Goal: Task Accomplishment & Management: Use online tool/utility

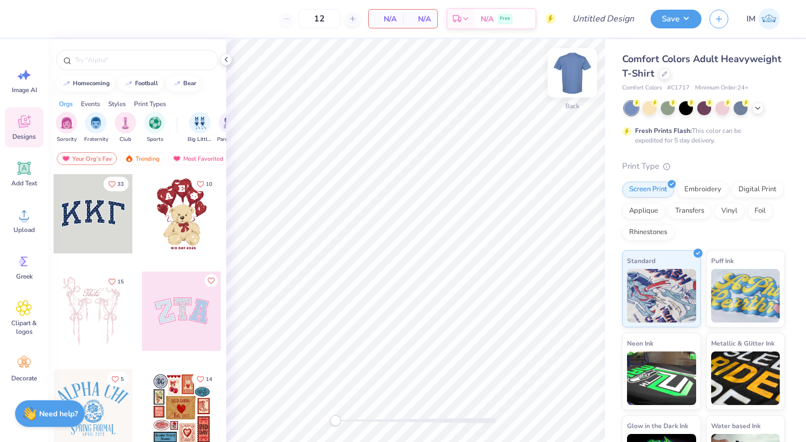
click at [567, 69] on img at bounding box center [572, 72] width 43 height 43
click at [582, 71] on img at bounding box center [572, 72] width 43 height 43
click at [661, 72] on div at bounding box center [665, 73] width 12 height 12
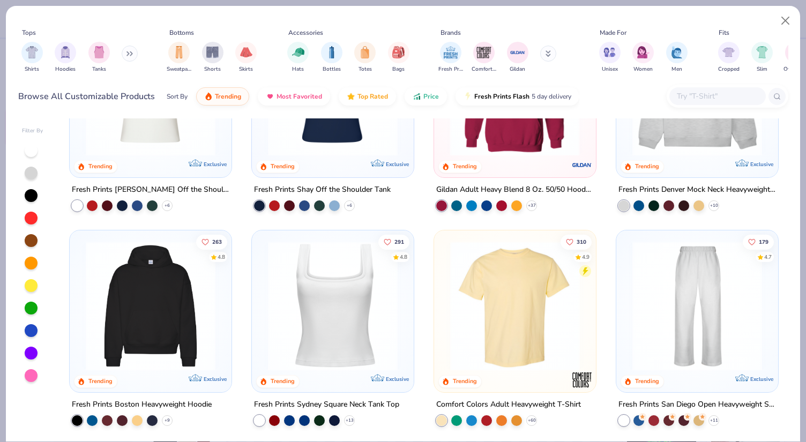
scroll to position [144, 0]
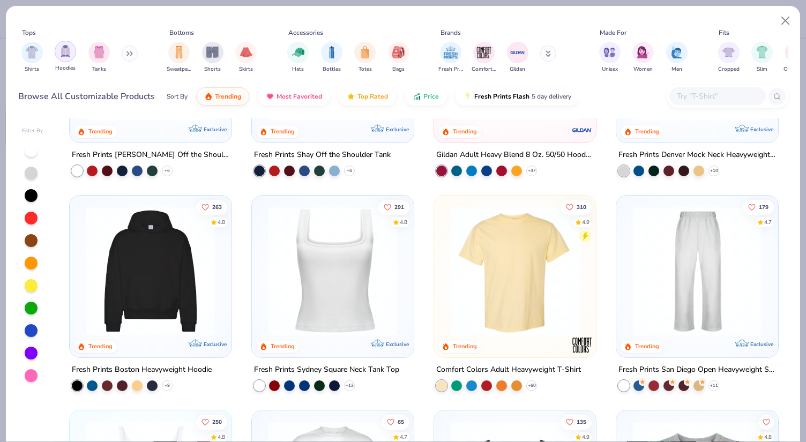
click at [61, 51] on img "filter for Hoodies" at bounding box center [66, 51] width 12 height 12
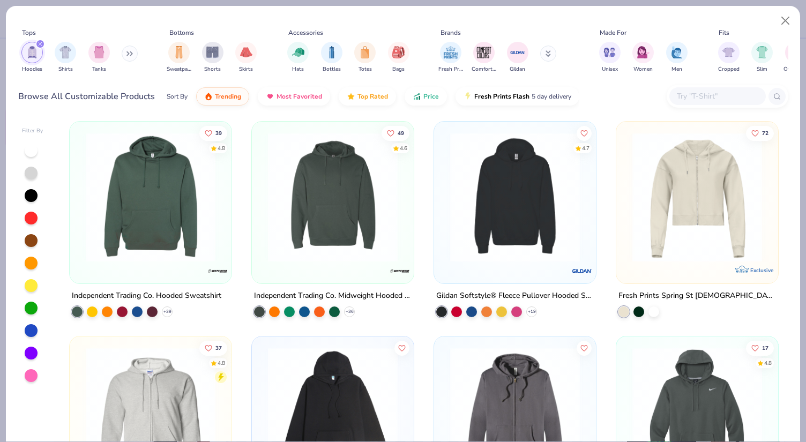
scroll to position [633, 0]
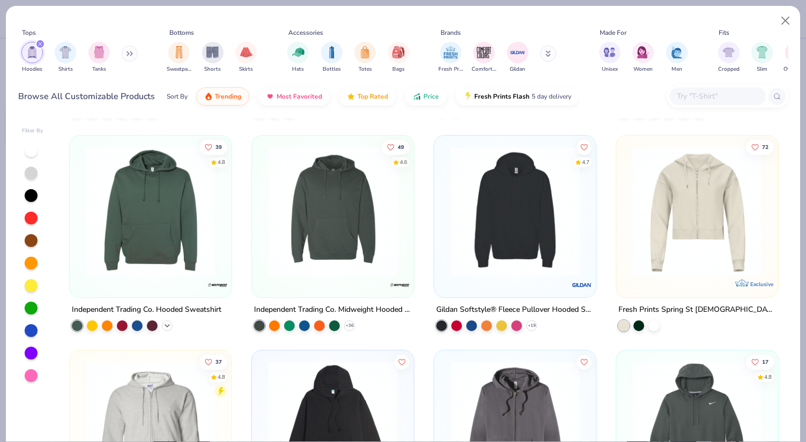
click at [163, 322] on div "+ 39" at bounding box center [167, 326] width 11 height 11
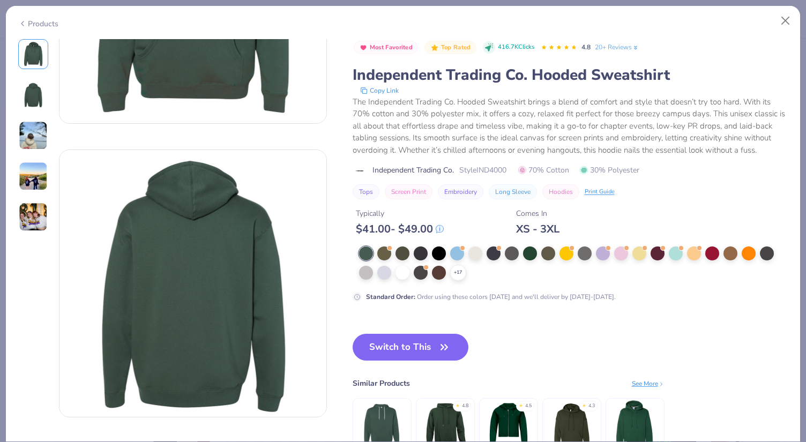
scroll to position [222, 0]
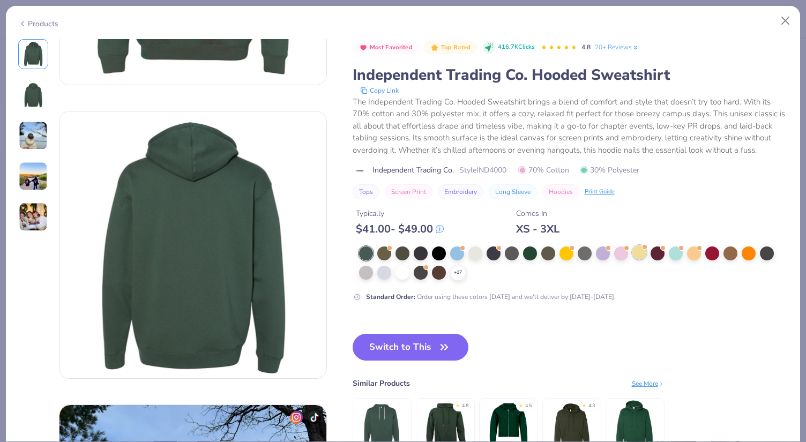
click at [640, 250] on div at bounding box center [640, 253] width 14 height 14
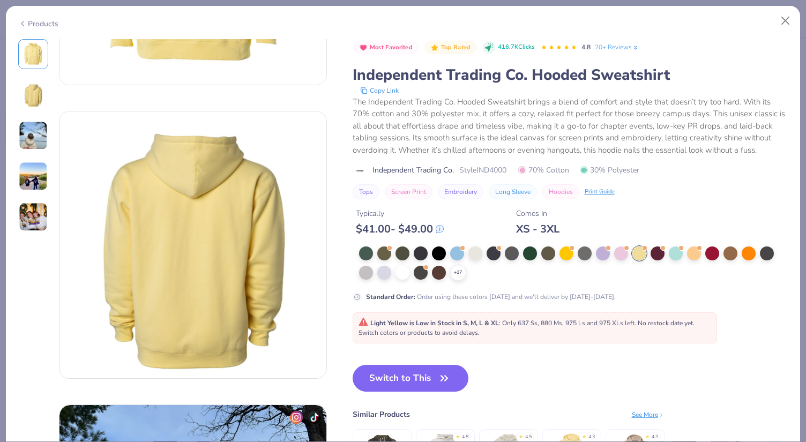
click at [614, 258] on div "+ 17" at bounding box center [570, 264] width 422 height 34
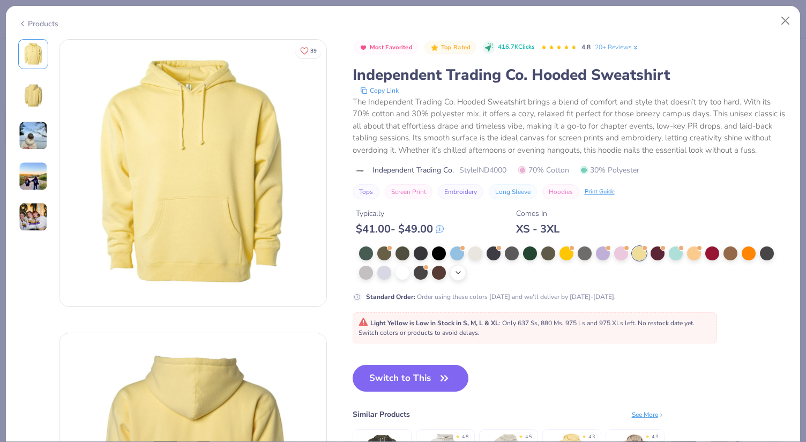
click at [457, 279] on div "+ 17" at bounding box center [458, 273] width 16 height 16
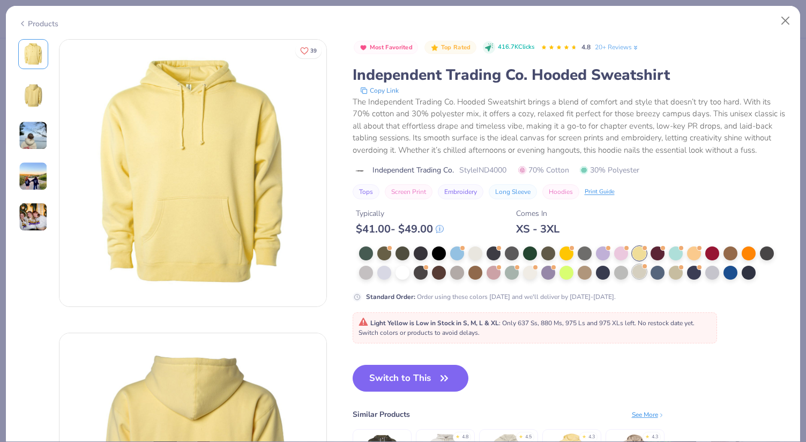
click at [637, 275] on div at bounding box center [640, 272] width 14 height 14
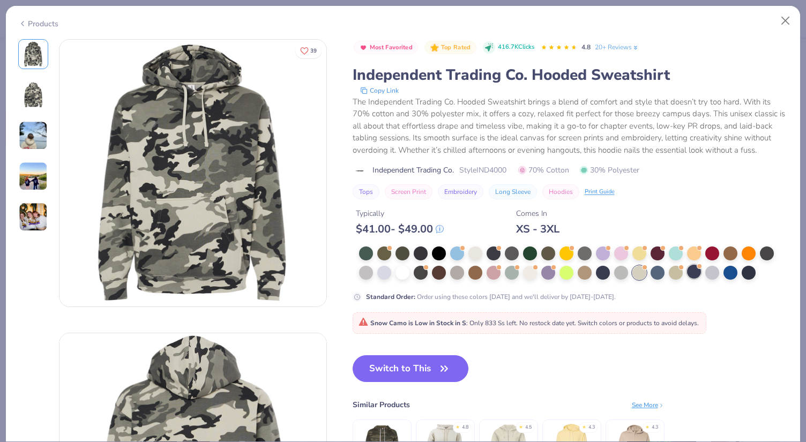
click at [693, 277] on div at bounding box center [694, 272] width 14 height 14
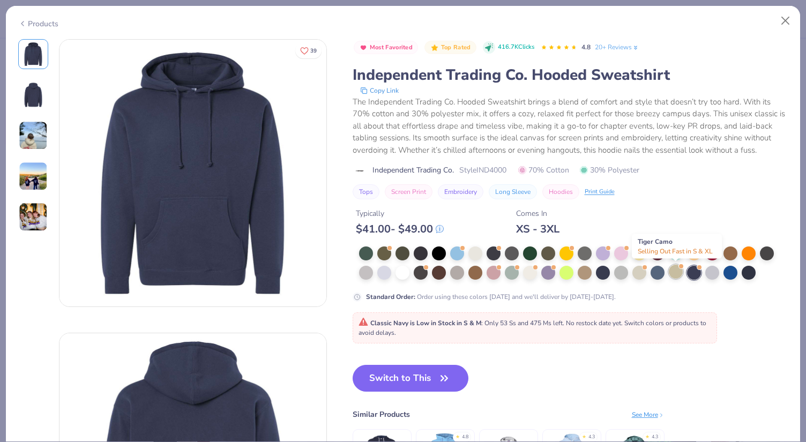
click at [676, 275] on div at bounding box center [676, 272] width 14 height 14
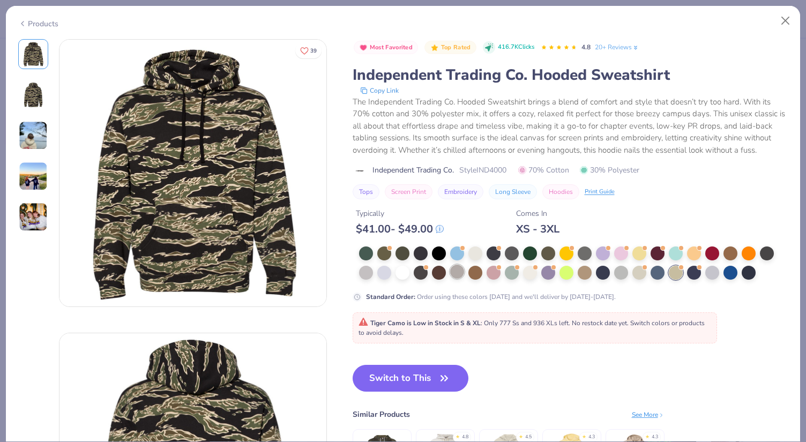
click at [461, 274] on div at bounding box center [457, 272] width 14 height 14
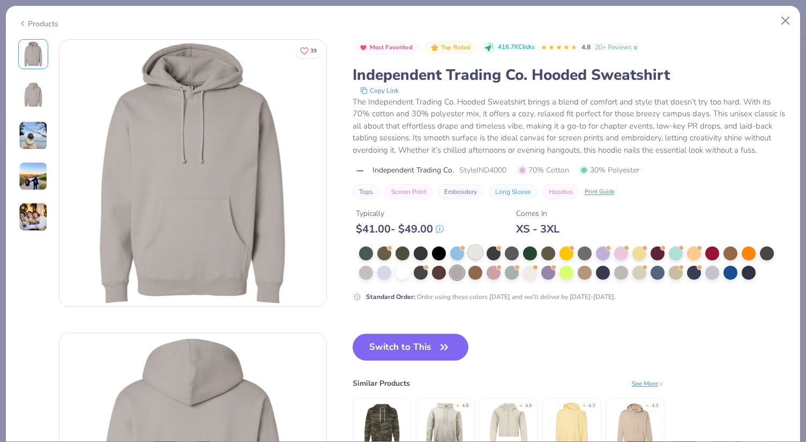
click at [483, 255] on div at bounding box center [476, 253] width 14 height 14
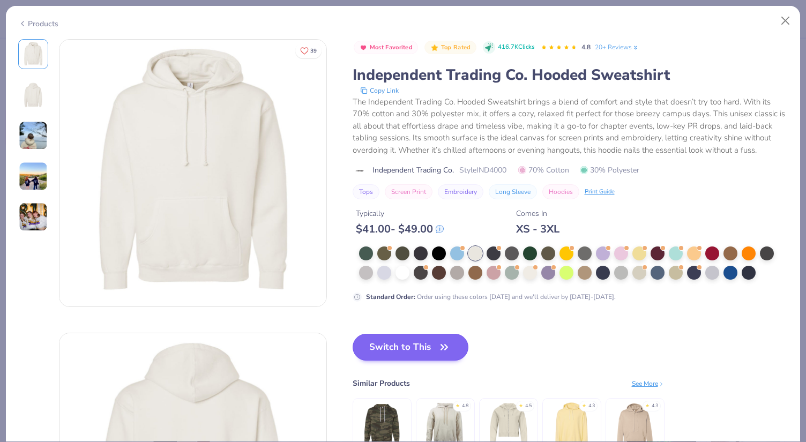
click at [402, 349] on button "Switch to This" at bounding box center [411, 347] width 116 height 27
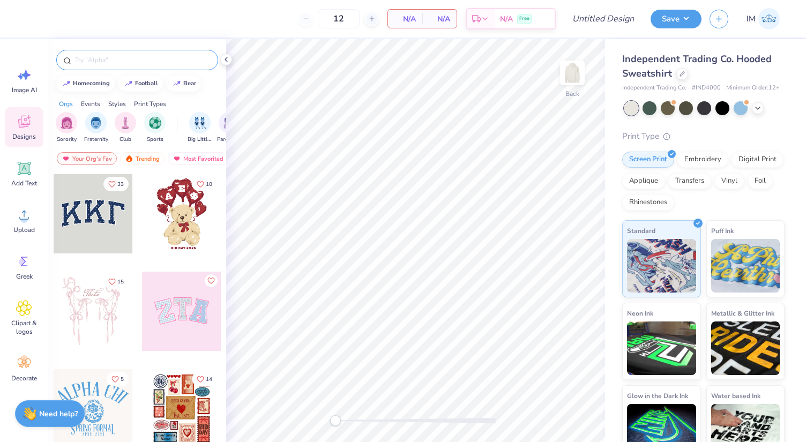
click at [117, 62] on input "text" at bounding box center [142, 60] width 137 height 11
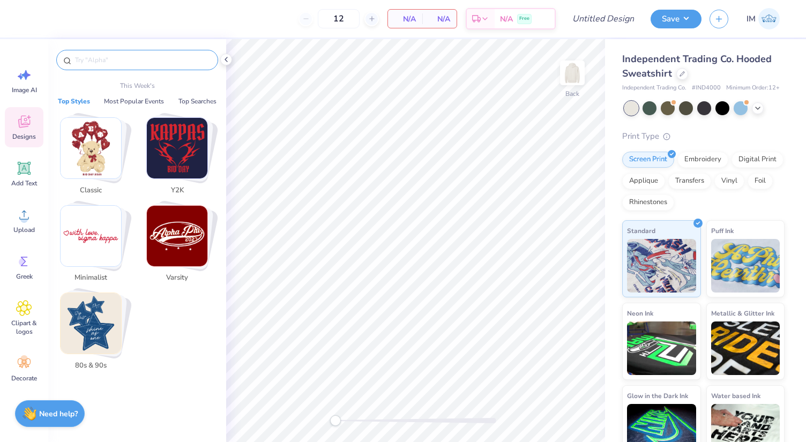
click at [121, 60] on input "text" at bounding box center [142, 60] width 137 height 11
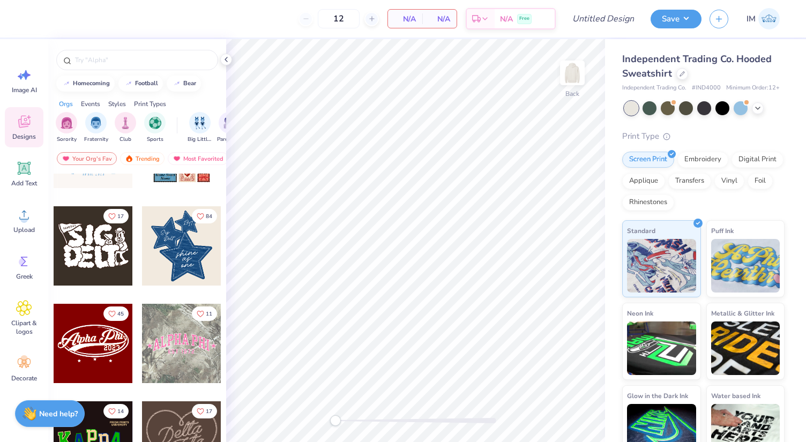
scroll to position [263, 0]
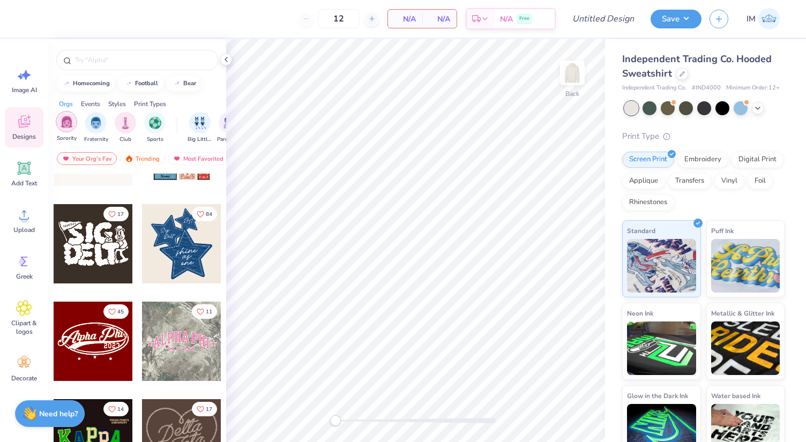
click at [67, 124] on img "filter for Sorority" at bounding box center [67, 122] width 12 height 12
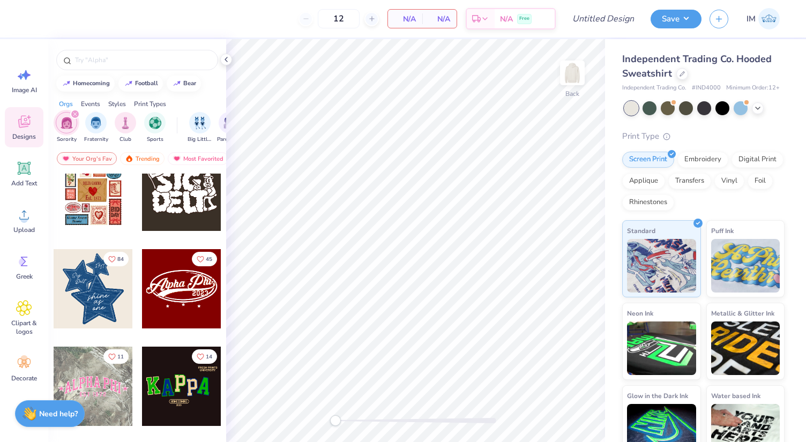
scroll to position [344, 0]
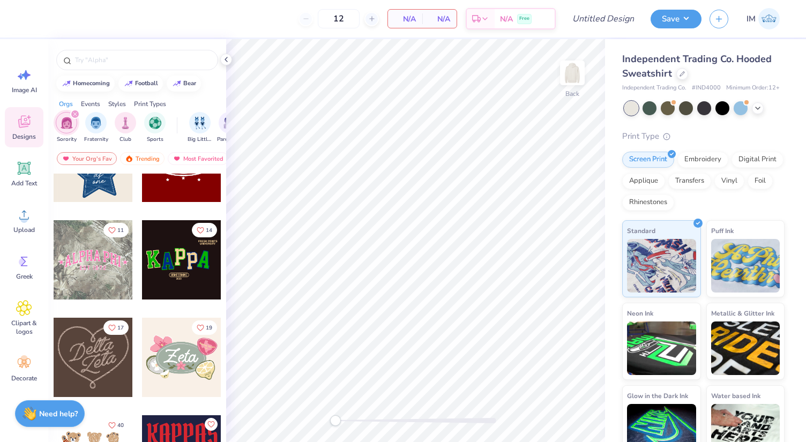
click at [191, 253] on div at bounding box center [181, 259] width 79 height 79
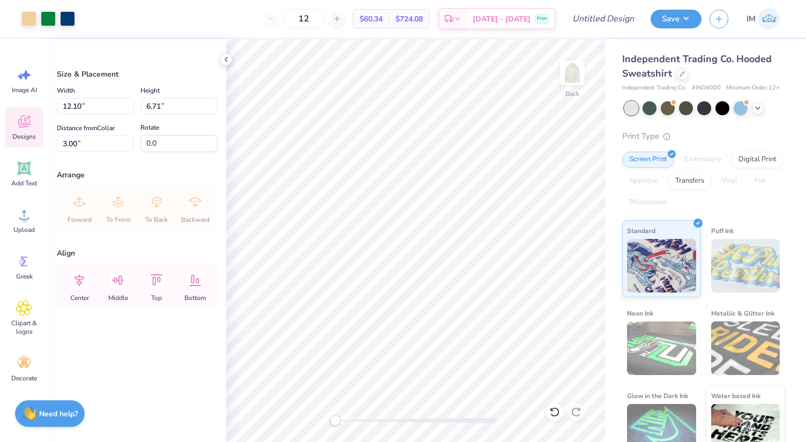
click at [26, 133] on span "Designs" at bounding box center [24, 136] width 24 height 9
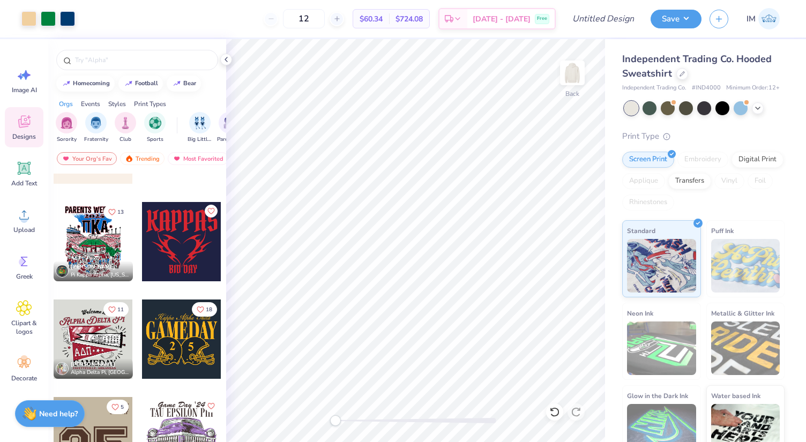
scroll to position [715, 0]
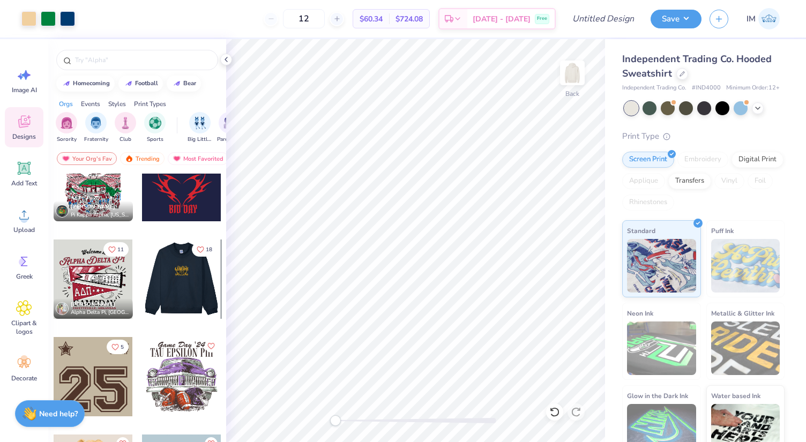
click at [103, 266] on div at bounding box center [93, 279] width 79 height 79
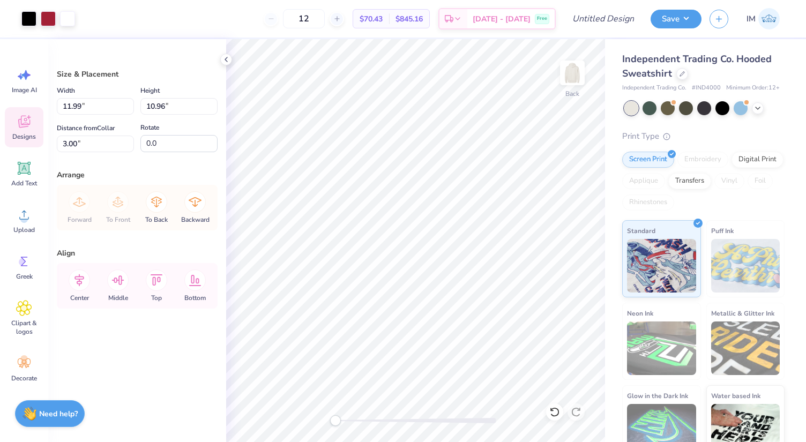
click at [24, 125] on icon at bounding box center [24, 123] width 10 height 9
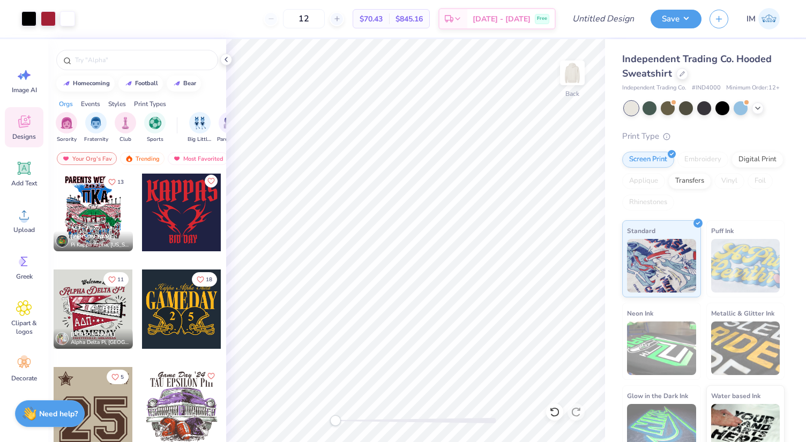
scroll to position [1307, 0]
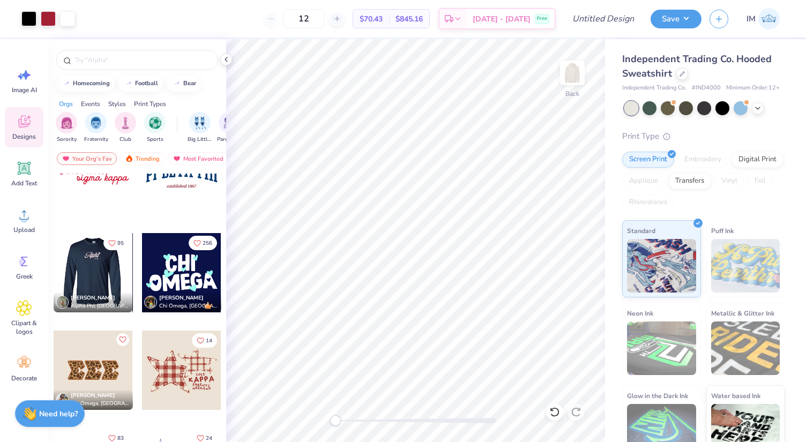
click at [95, 274] on div at bounding box center [92, 272] width 79 height 79
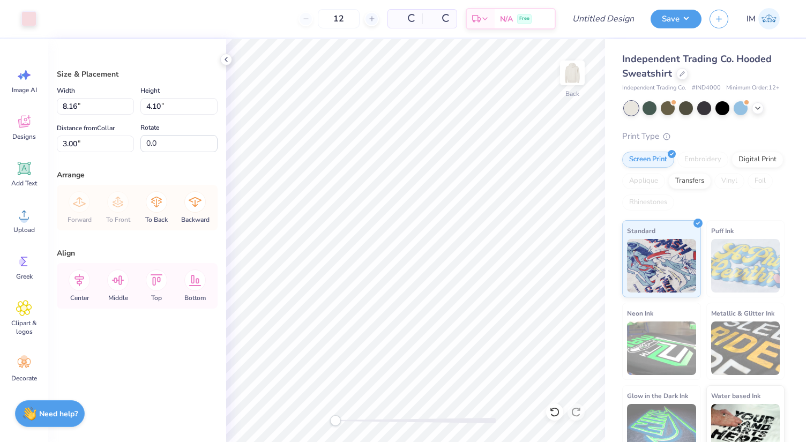
type input "11.99"
type input "10.96"
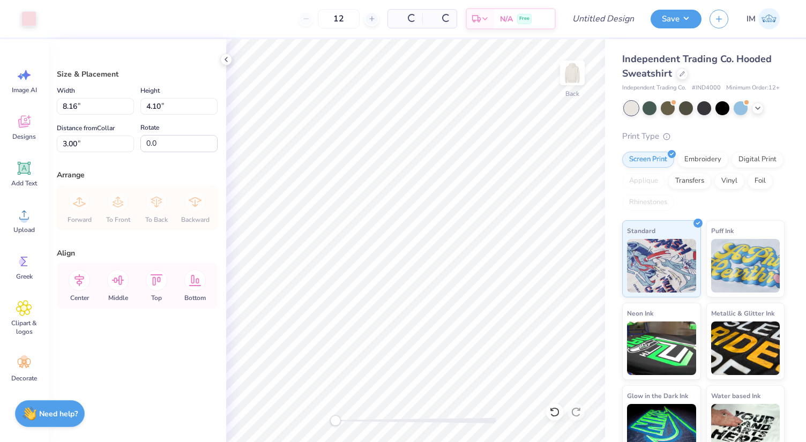
type input "5.86"
type input "5.79"
type input "2.91"
click at [572, 67] on img at bounding box center [572, 72] width 43 height 43
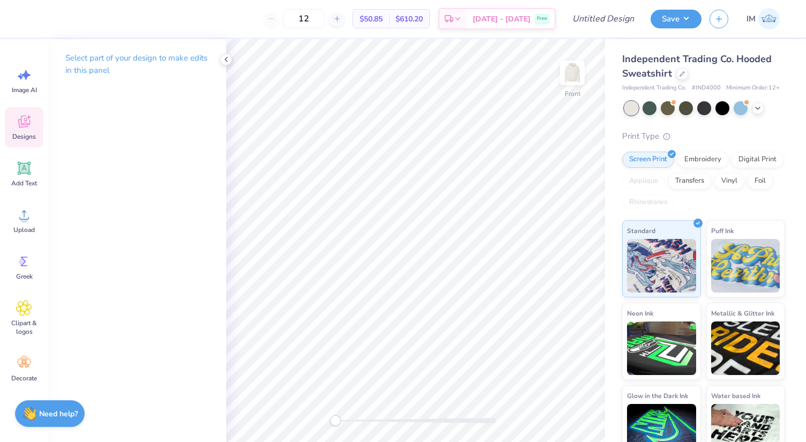
click at [26, 131] on div "Designs" at bounding box center [24, 127] width 39 height 40
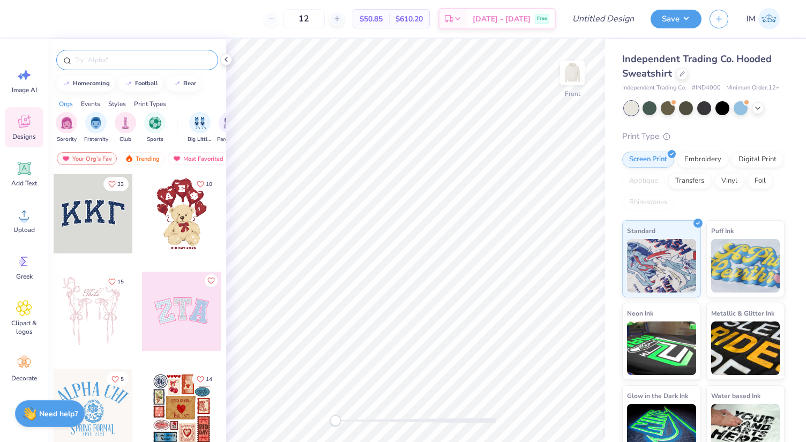
click at [131, 66] on div at bounding box center [137, 60] width 162 height 20
click at [124, 60] on input "text" at bounding box center [142, 60] width 137 height 11
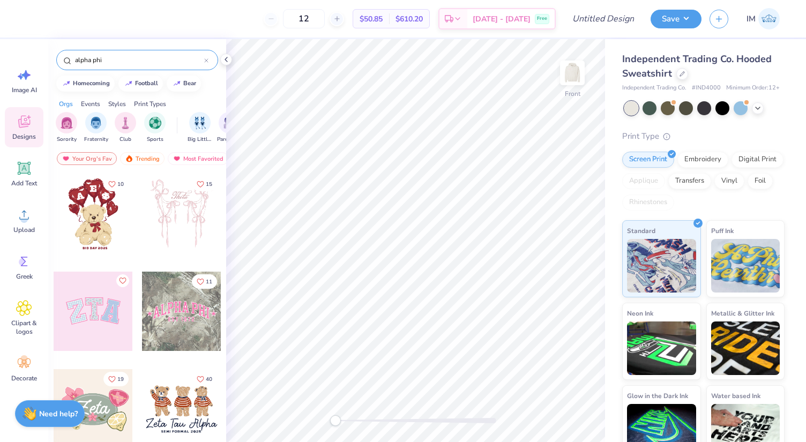
type input "alpha phi"
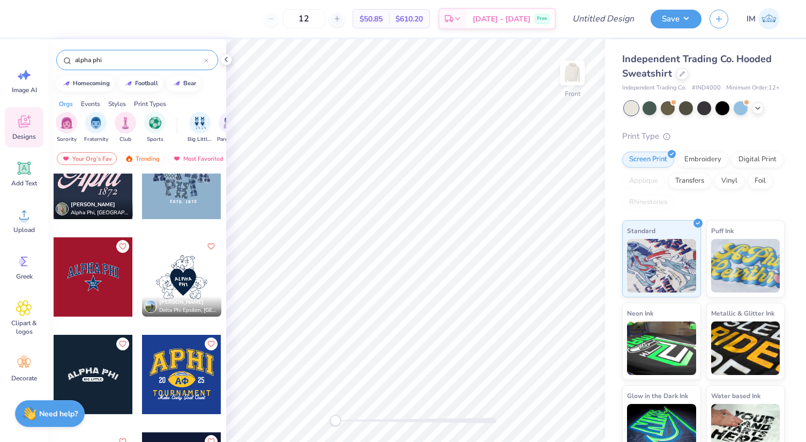
scroll to position [170, 0]
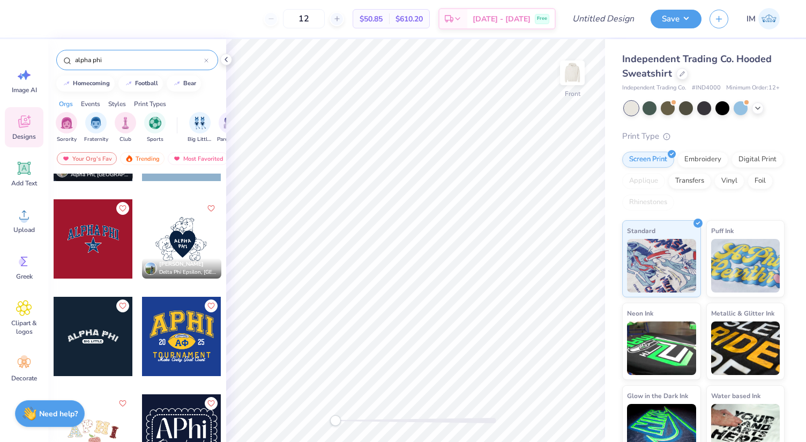
click at [142, 245] on div at bounding box center [101, 238] width 79 height 79
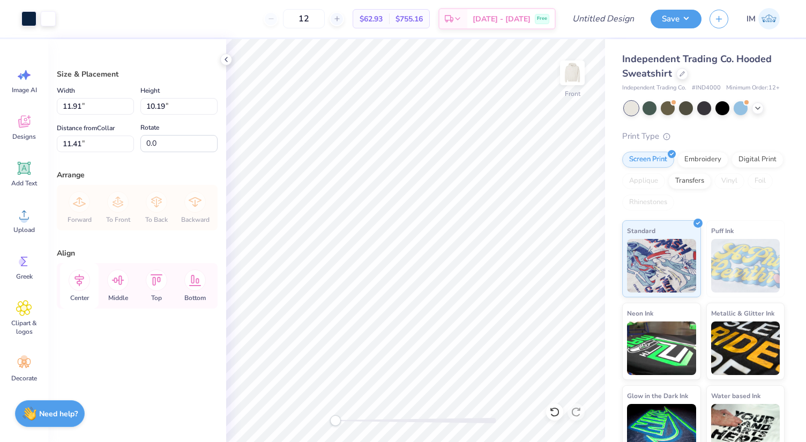
click at [79, 282] on icon at bounding box center [80, 280] width 10 height 12
click at [107, 283] on icon at bounding box center [117, 280] width 21 height 21
click at [70, 280] on icon at bounding box center [79, 280] width 21 height 21
click at [79, 281] on icon at bounding box center [80, 280] width 10 height 12
click at [156, 275] on icon at bounding box center [156, 280] width 21 height 21
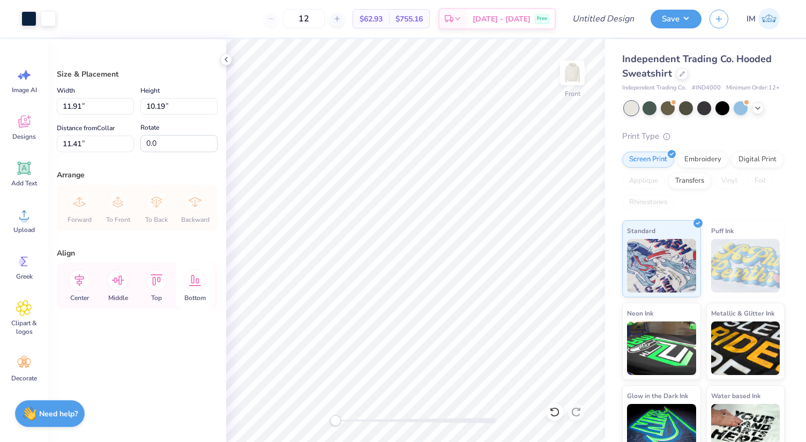
click at [194, 276] on icon at bounding box center [195, 280] width 12 height 11
click at [160, 281] on icon at bounding box center [156, 280] width 21 height 21
click at [558, 416] on icon at bounding box center [555, 412] width 11 height 11
type input "16.81"
click at [570, 411] on div at bounding box center [576, 412] width 17 height 17
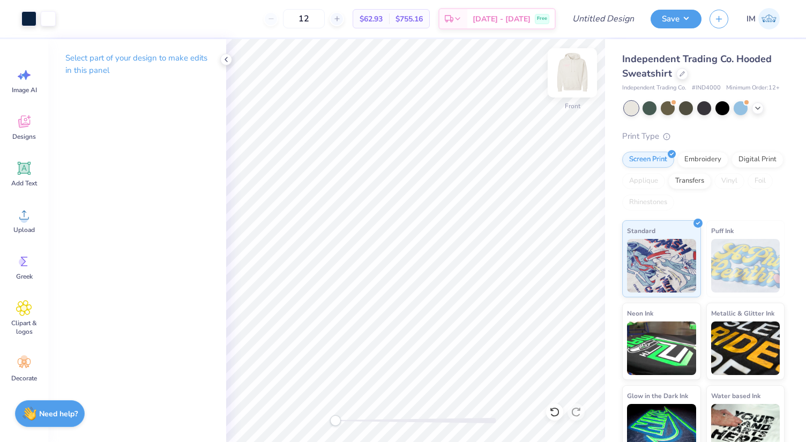
click at [573, 68] on img at bounding box center [572, 72] width 43 height 43
click at [583, 70] on img at bounding box center [572, 72] width 43 height 43
click at [572, 75] on img at bounding box center [572, 72] width 43 height 43
click at [574, 75] on img at bounding box center [572, 72] width 43 height 43
